Goal: Task Accomplishment & Management: Complete application form

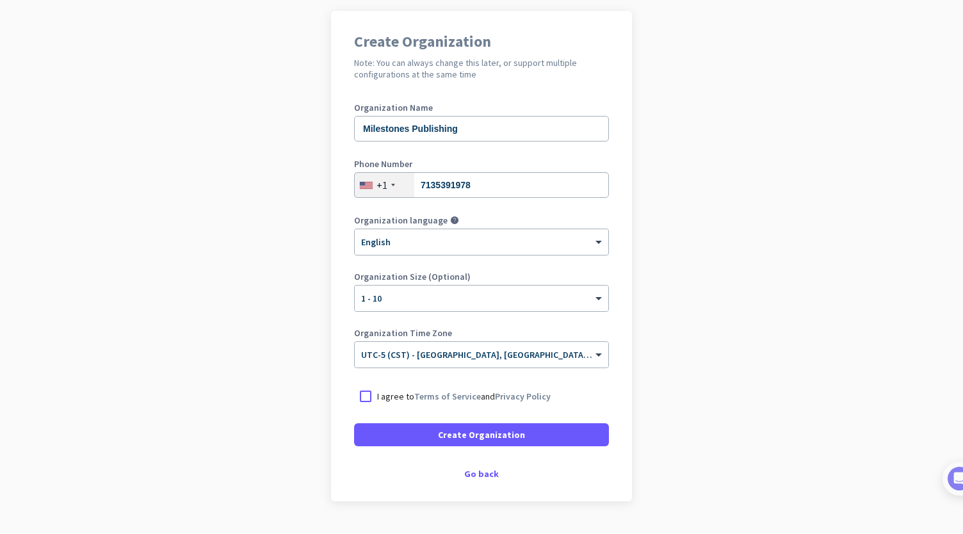
scroll to position [124, 0]
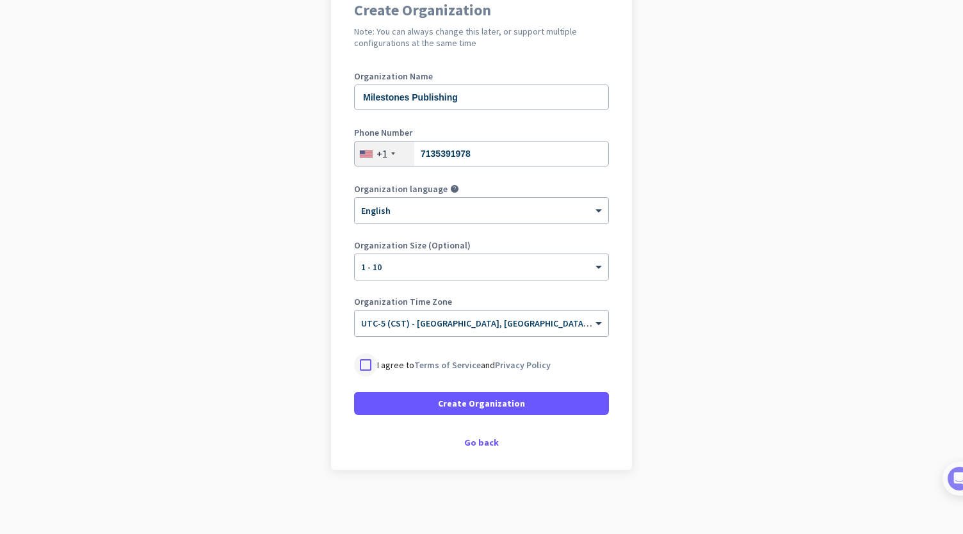
click at [360, 367] on div at bounding box center [365, 364] width 23 height 23
click at [422, 411] on span at bounding box center [481, 403] width 255 height 31
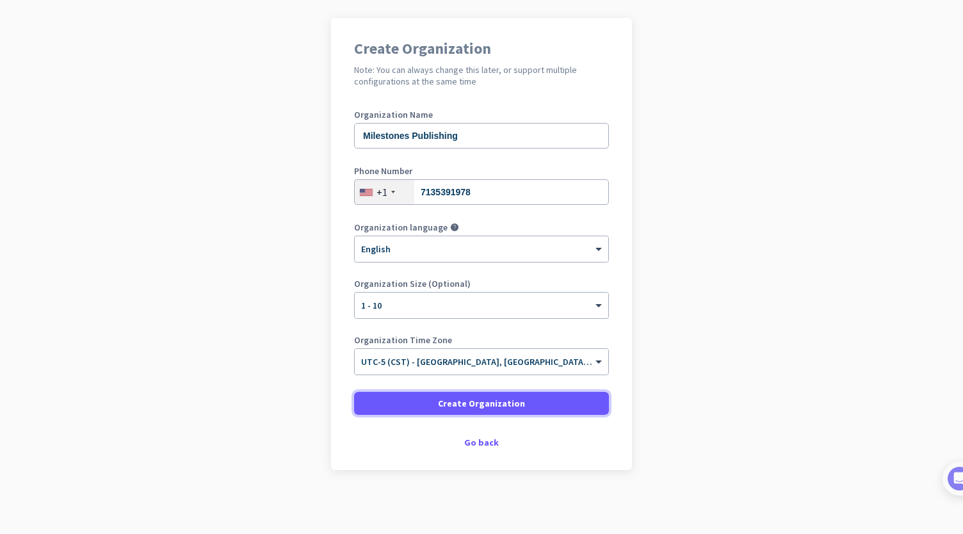
scroll to position [86, 0]
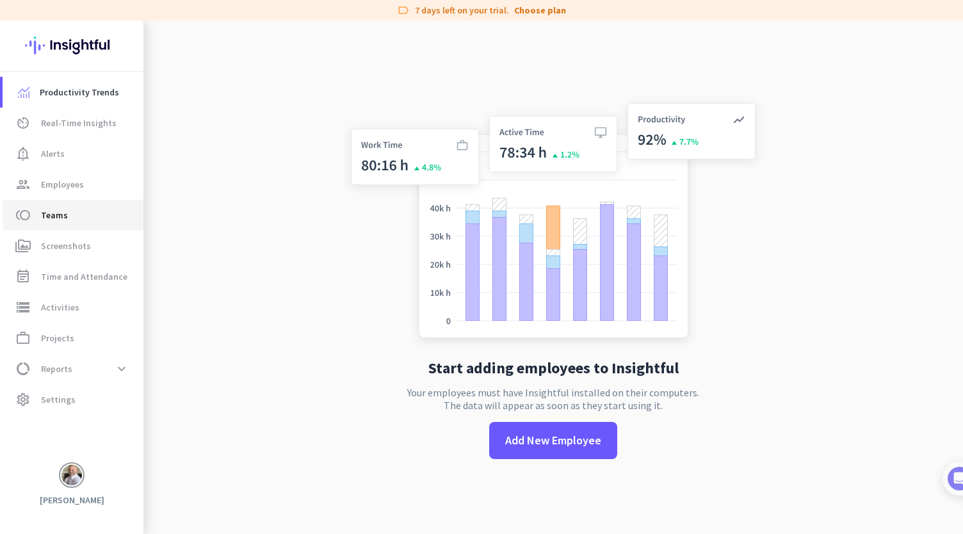
click at [72, 204] on link "toll Teams" at bounding box center [73, 215] width 141 height 31
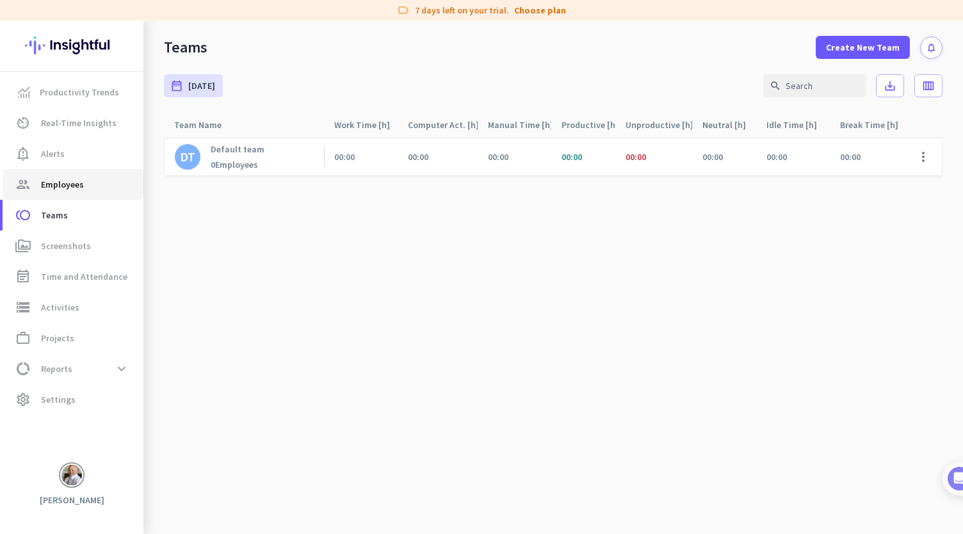
click at [74, 188] on span "Employees" at bounding box center [62, 184] width 43 height 15
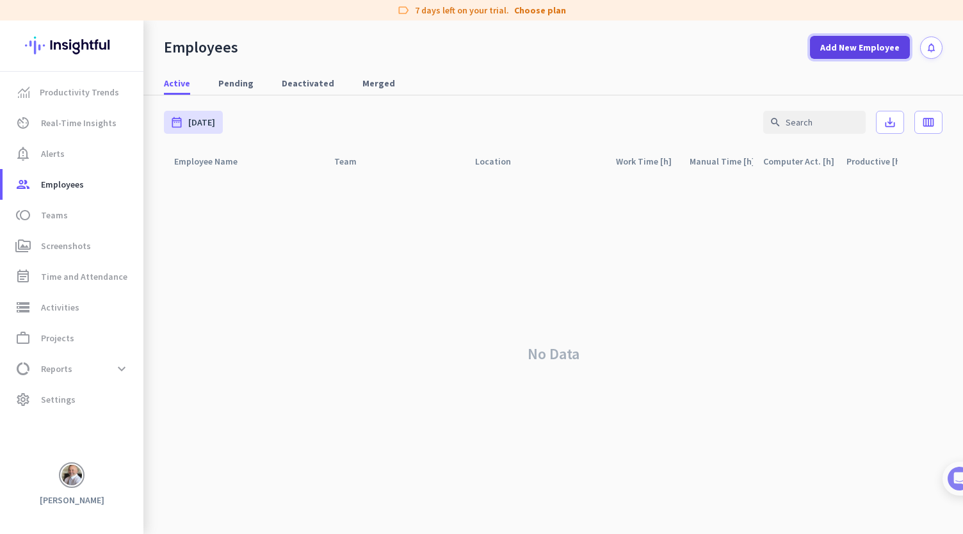
click at [824, 53] on button "Add New Employee" at bounding box center [860, 47] width 100 height 23
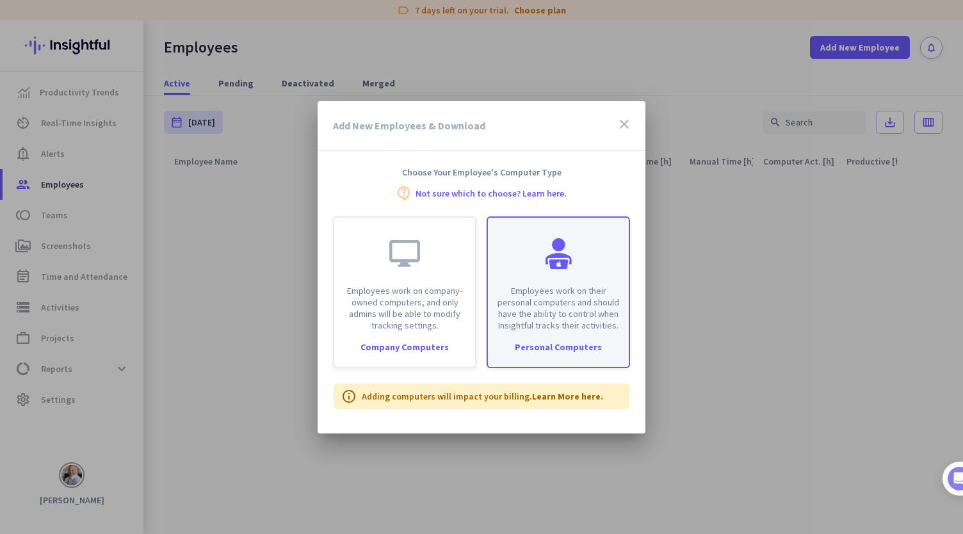
click at [543, 342] on div "Personal Computers" at bounding box center [558, 346] width 141 height 9
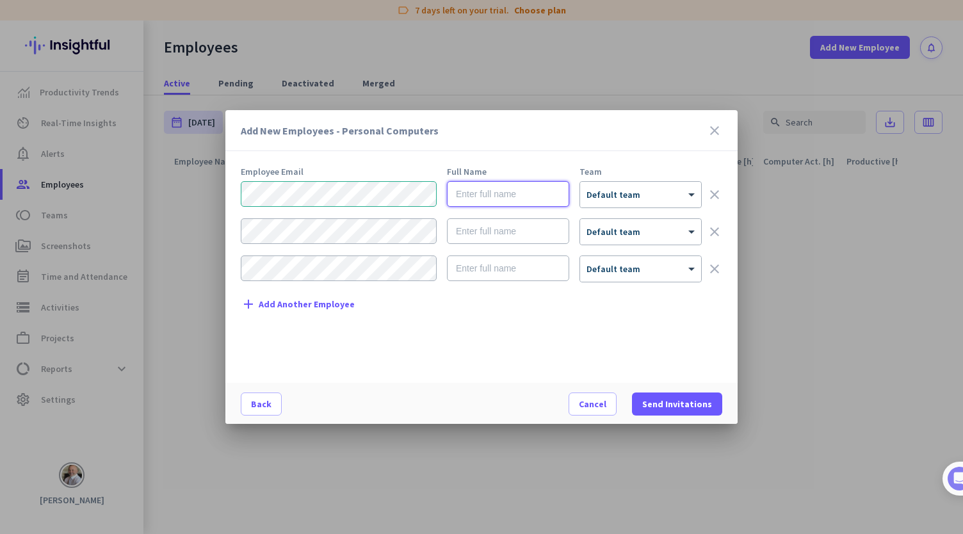
click at [459, 191] on input "text" at bounding box center [508, 194] width 122 height 26
type input "[PERSON_NAME]"
click at [666, 408] on span "Send Invitations" at bounding box center [677, 403] width 70 height 13
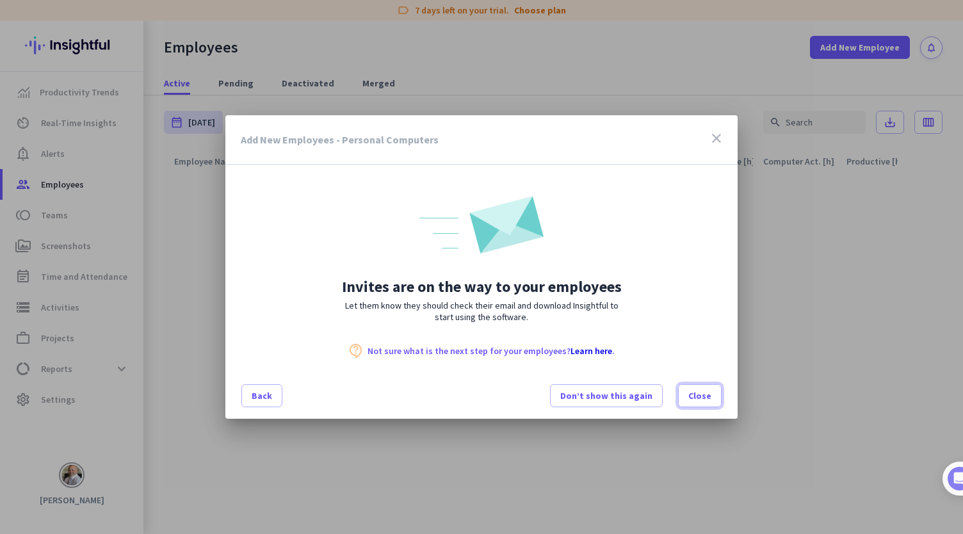
drag, startPoint x: 710, startPoint y: 407, endPoint x: 724, endPoint y: 396, distance: 18.3
click at [711, 406] on span at bounding box center [699, 395] width 42 height 31
